Goal: Information Seeking & Learning: Learn about a topic

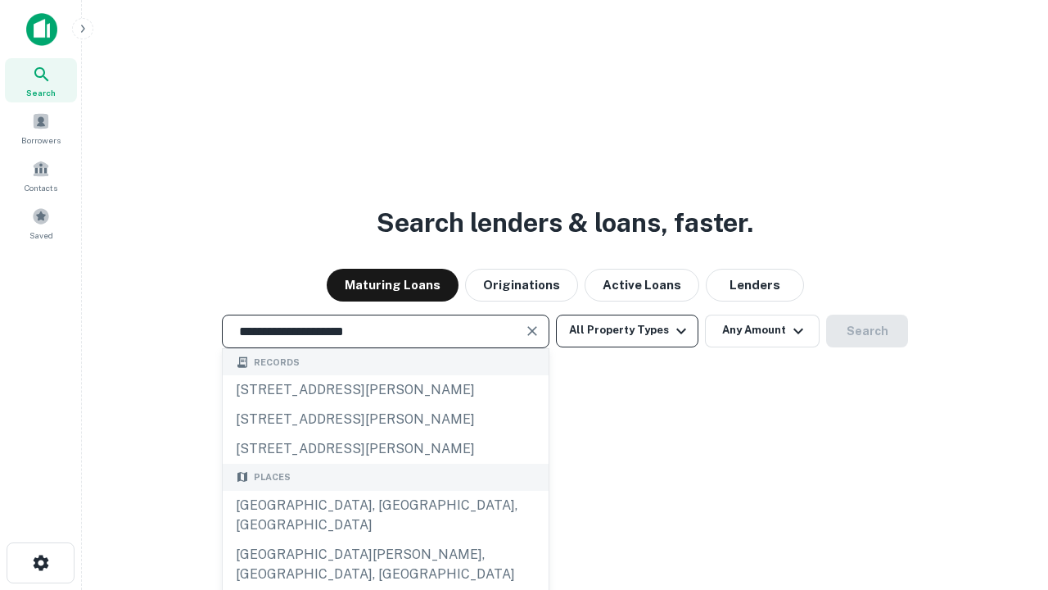
click at [385, 540] on div "Santa Monica, CA, USA" at bounding box center [386, 514] width 326 height 49
click at [627, 330] on button "All Property Types" at bounding box center [627, 330] width 142 height 33
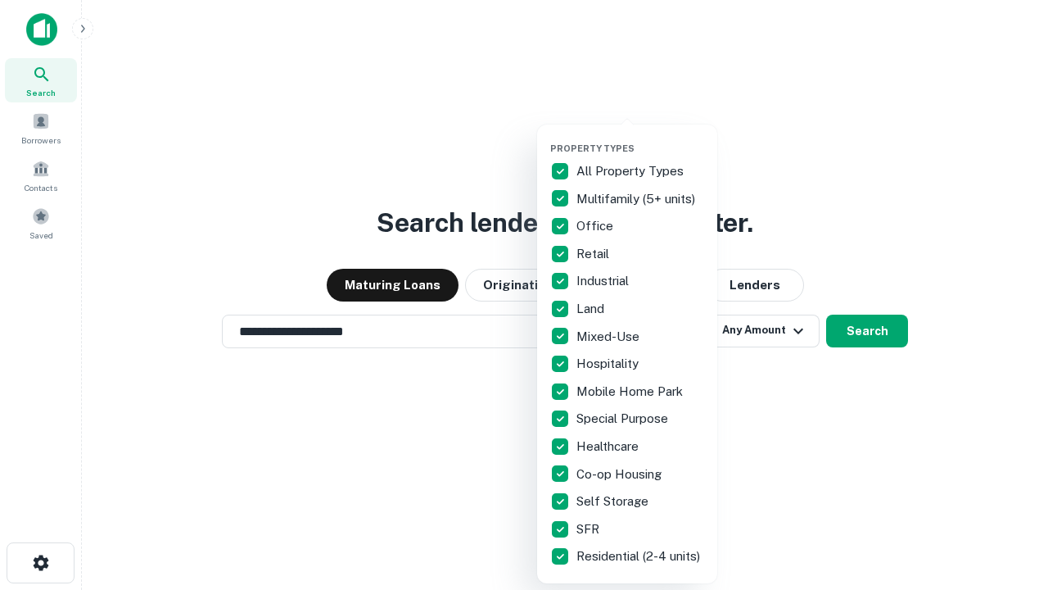
type input "**********"
click at [640, 138] on button "button" at bounding box center [640, 138] width 180 height 1
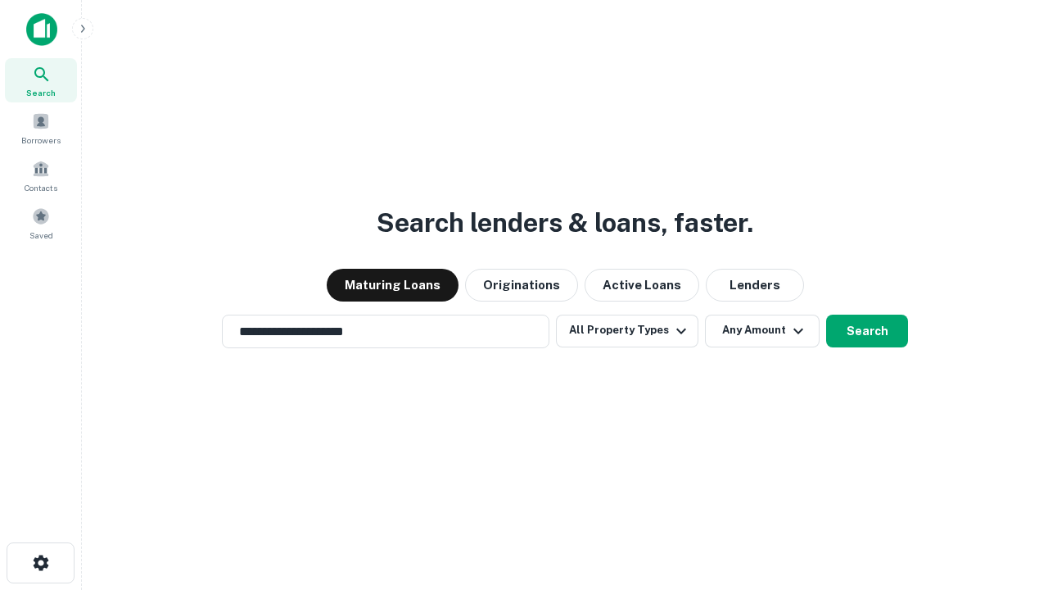
scroll to position [10, 197]
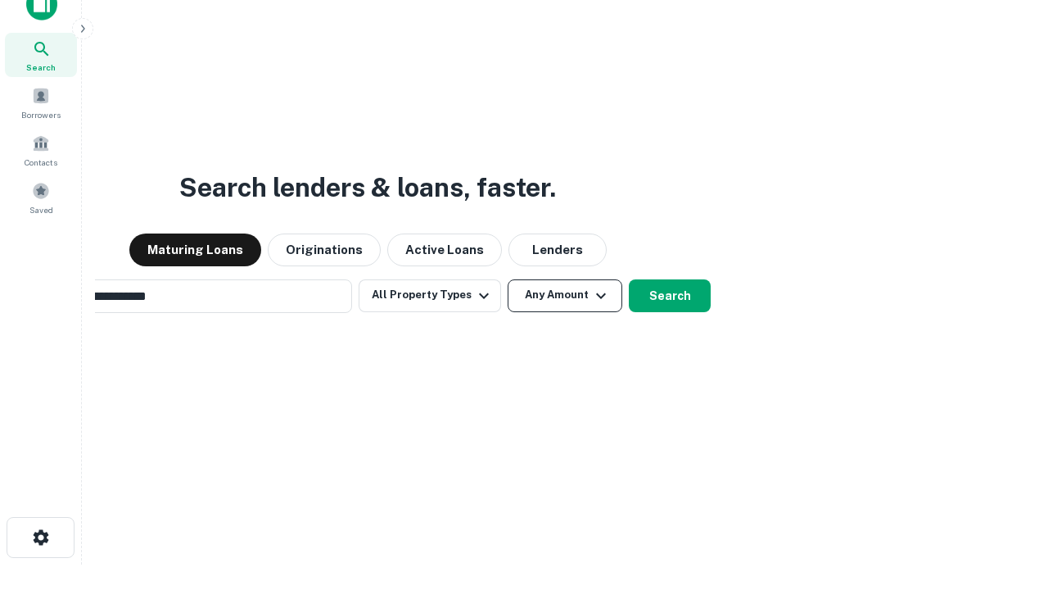
click at [508, 279] on button "Any Amount" at bounding box center [565, 295] width 115 height 33
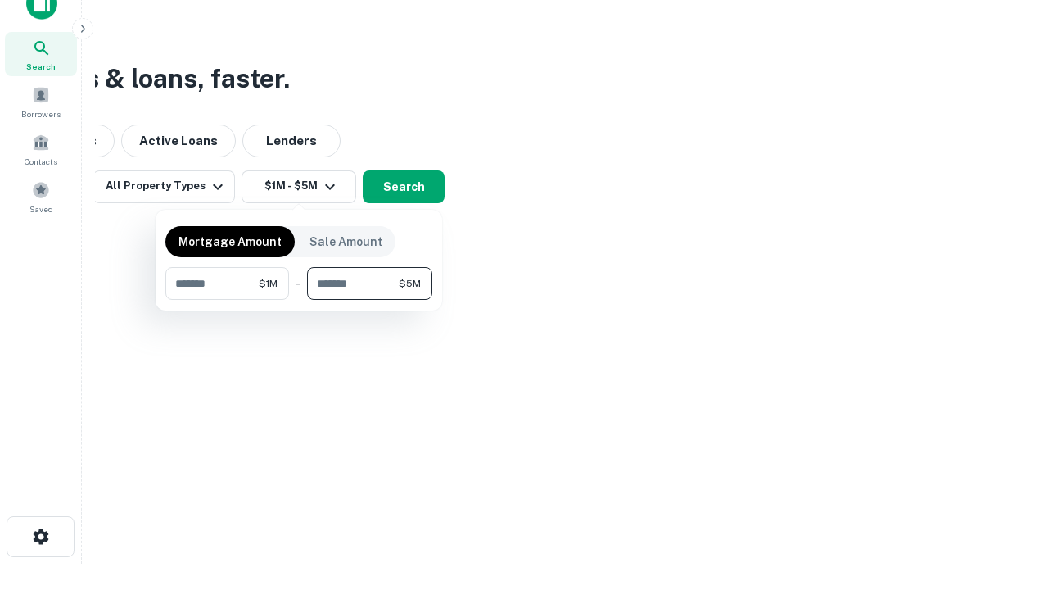
type input "*******"
click at [299, 300] on button "button" at bounding box center [298, 300] width 267 height 1
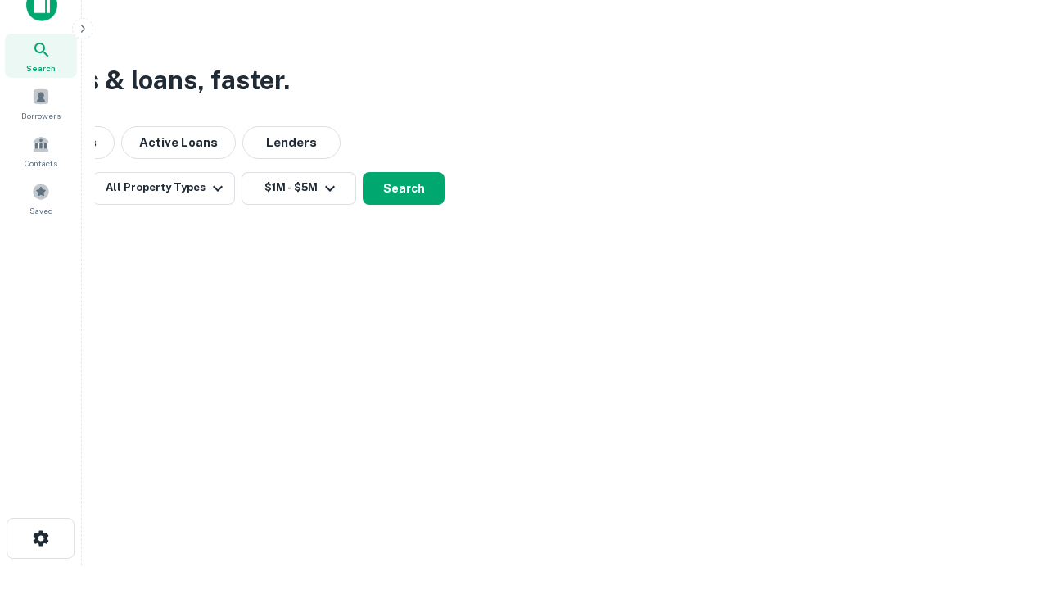
scroll to position [10, 302]
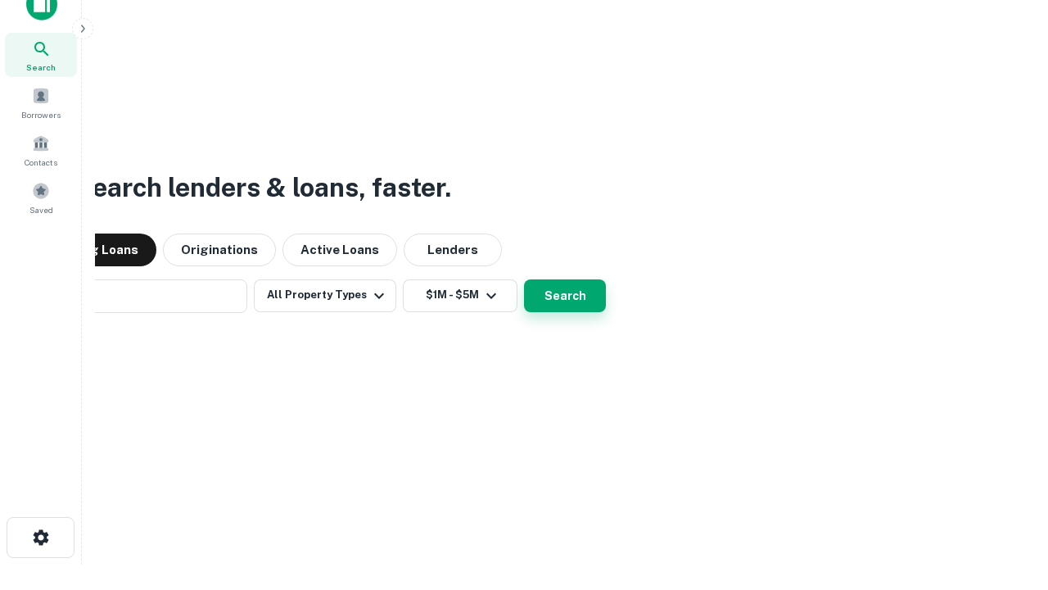
click at [524, 279] on button "Search" at bounding box center [565, 295] width 82 height 33
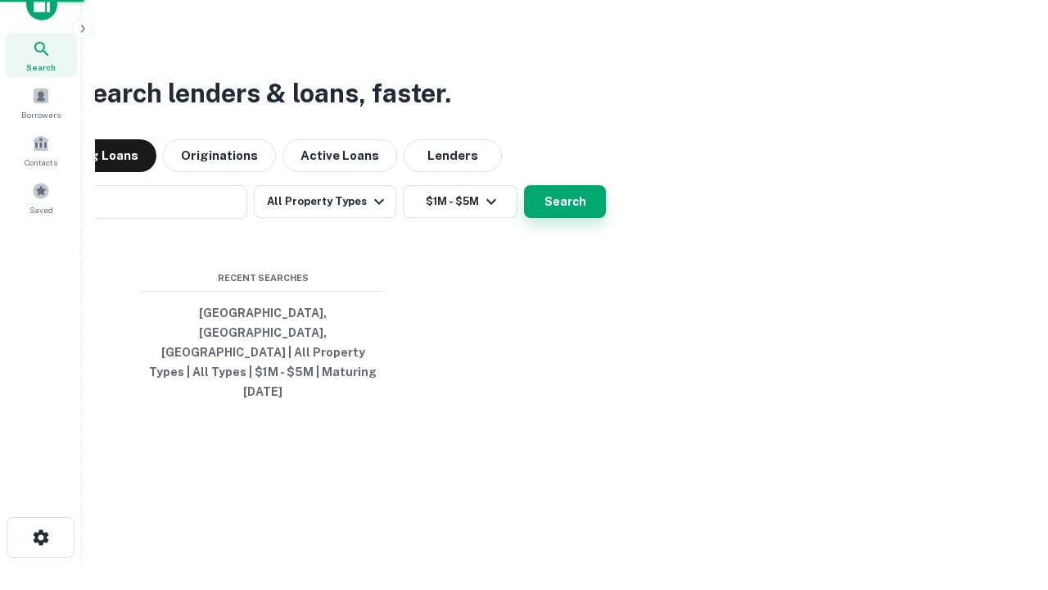
scroll to position [43, 463]
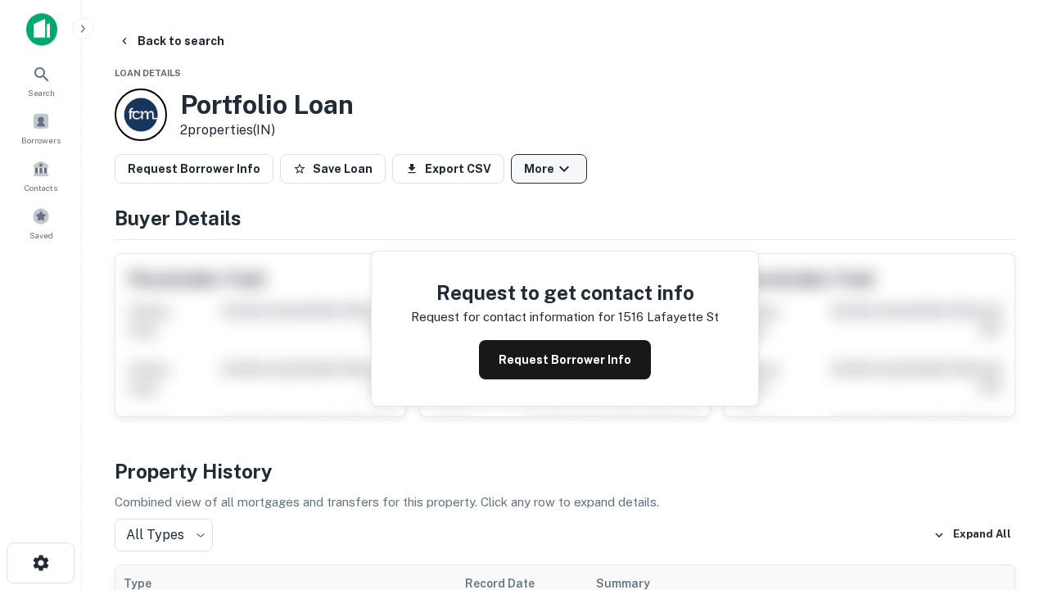
click at [549, 169] on button "More" at bounding box center [549, 168] width 76 height 29
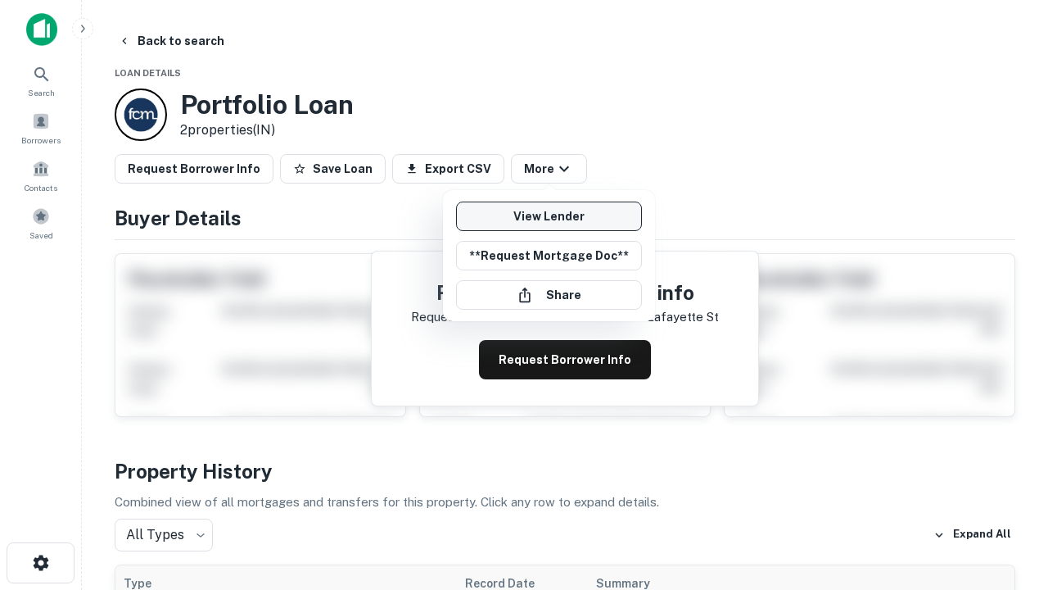
click at [549, 216] on link "View Lender" at bounding box center [549, 215] width 186 height 29
